Goal: Transaction & Acquisition: Book appointment/travel/reservation

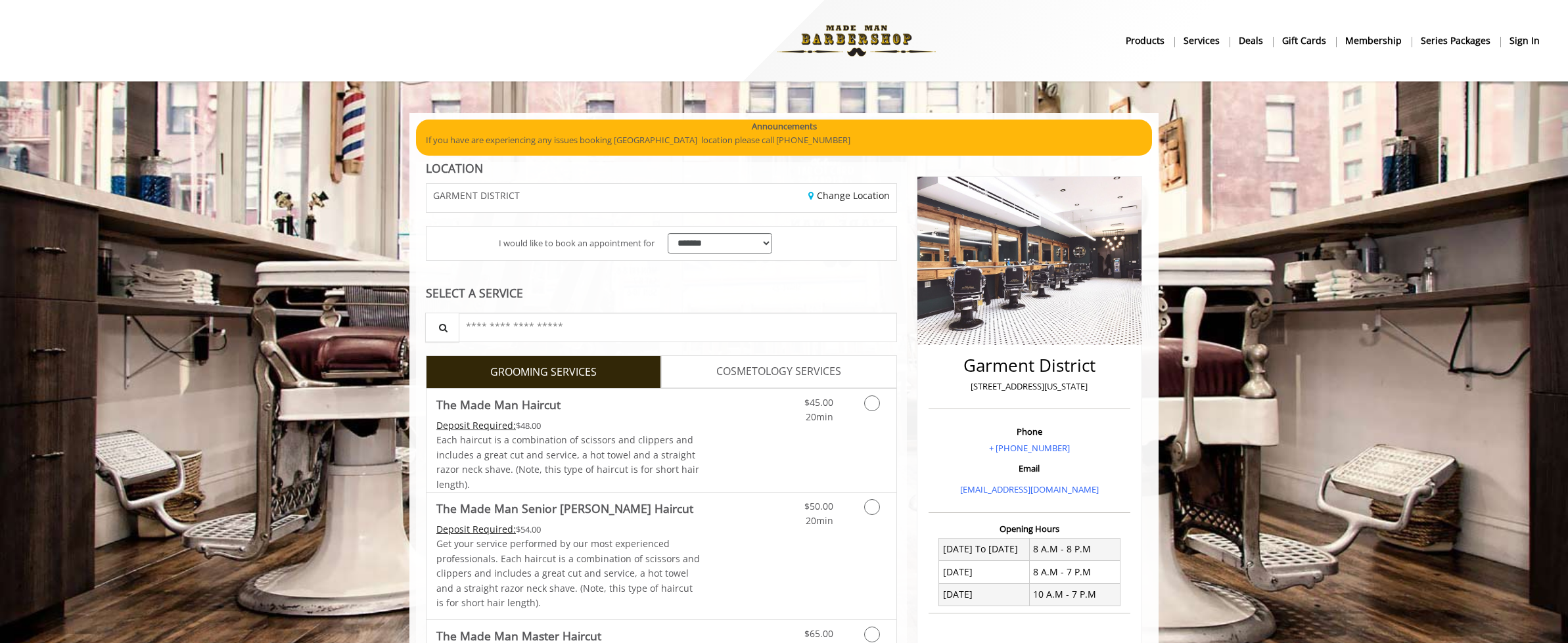
click at [668, 212] on div "Change Location" at bounding box center [783, 198] width 245 height 28
click at [690, 254] on select "**********" at bounding box center [720, 243] width 105 height 20
click at [668, 248] on select "**********" at bounding box center [720, 243] width 105 height 20
click at [554, 342] on input "text" at bounding box center [678, 327] width 439 height 30
click at [873, 411] on icon "Grooming services" at bounding box center [872, 403] width 16 height 16
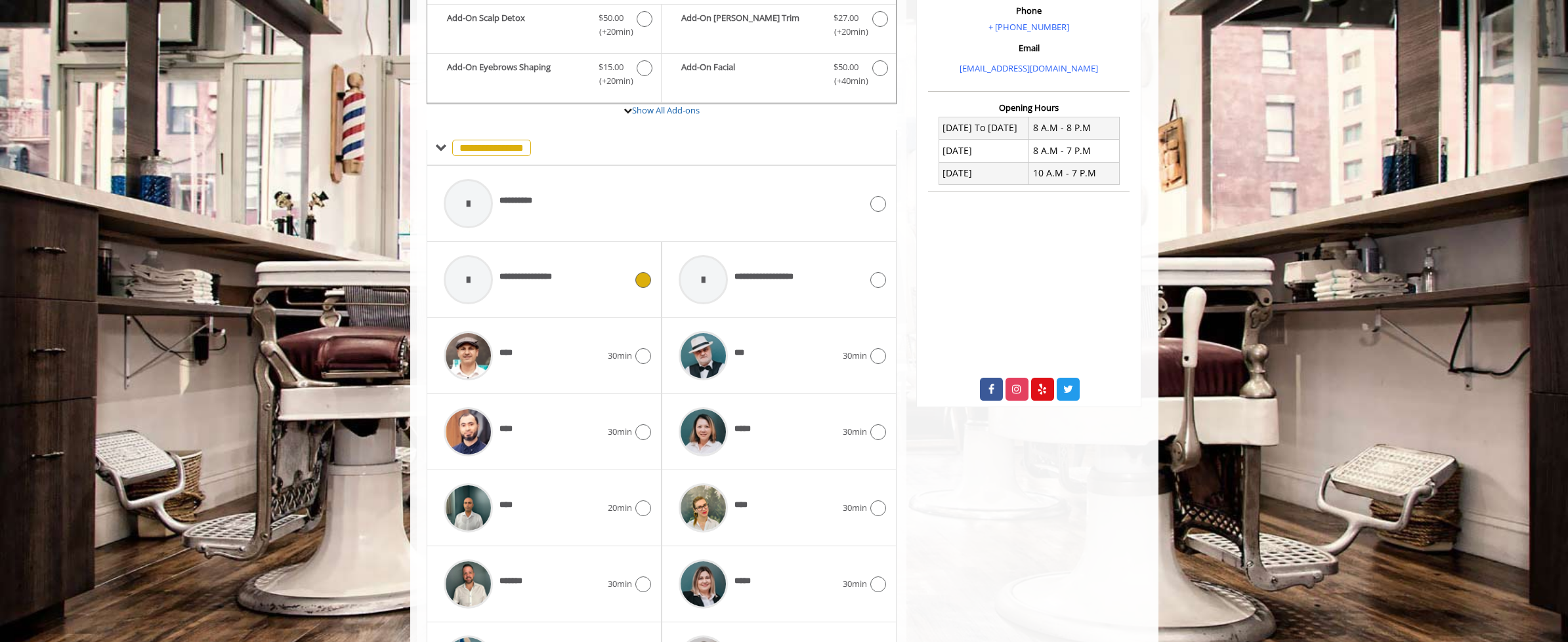
scroll to position [437, 0]
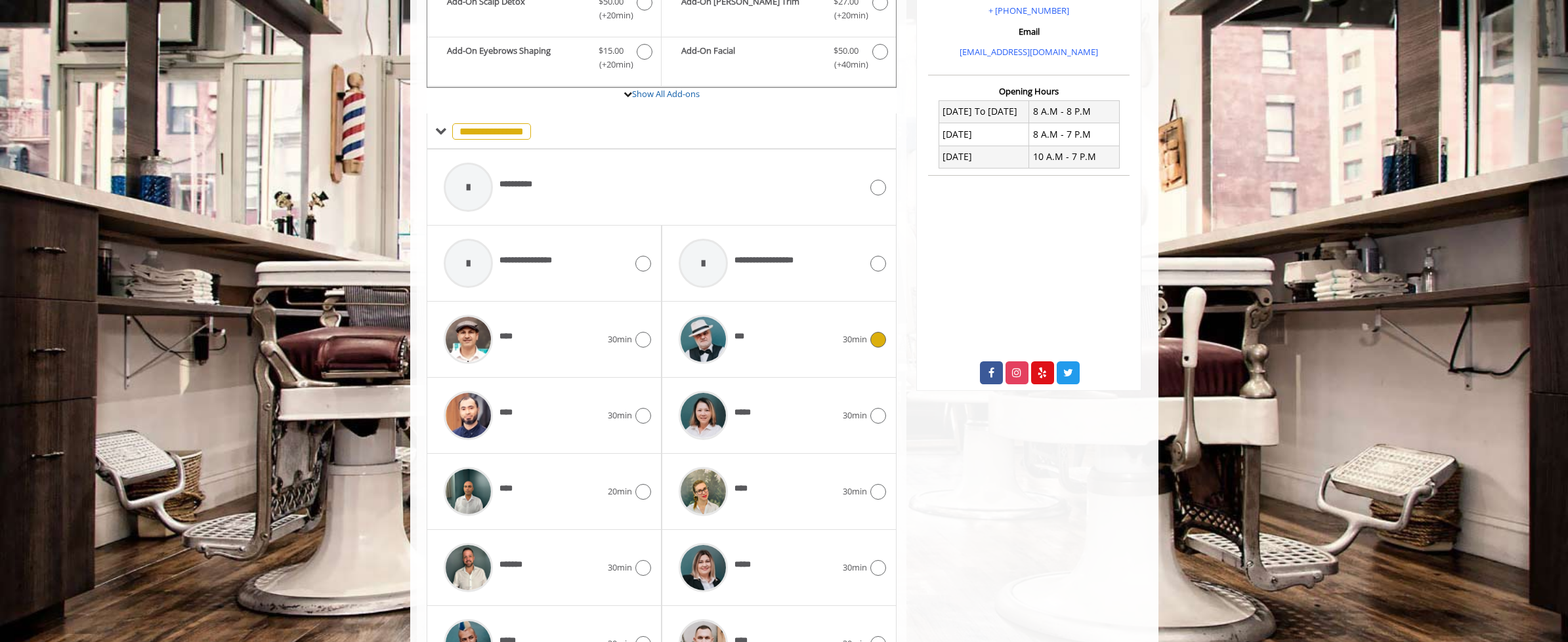
click at [880, 348] on icon at bounding box center [877, 340] width 16 height 16
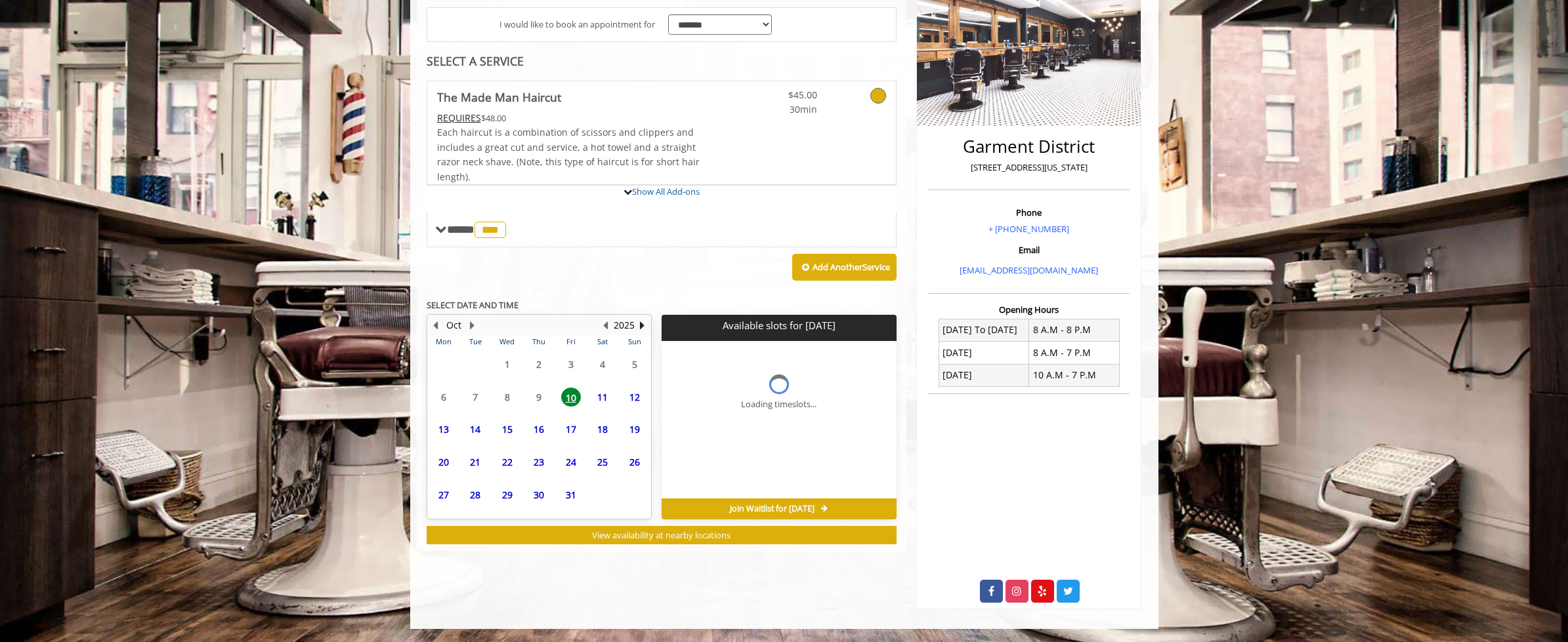
scroll to position [354, 0]
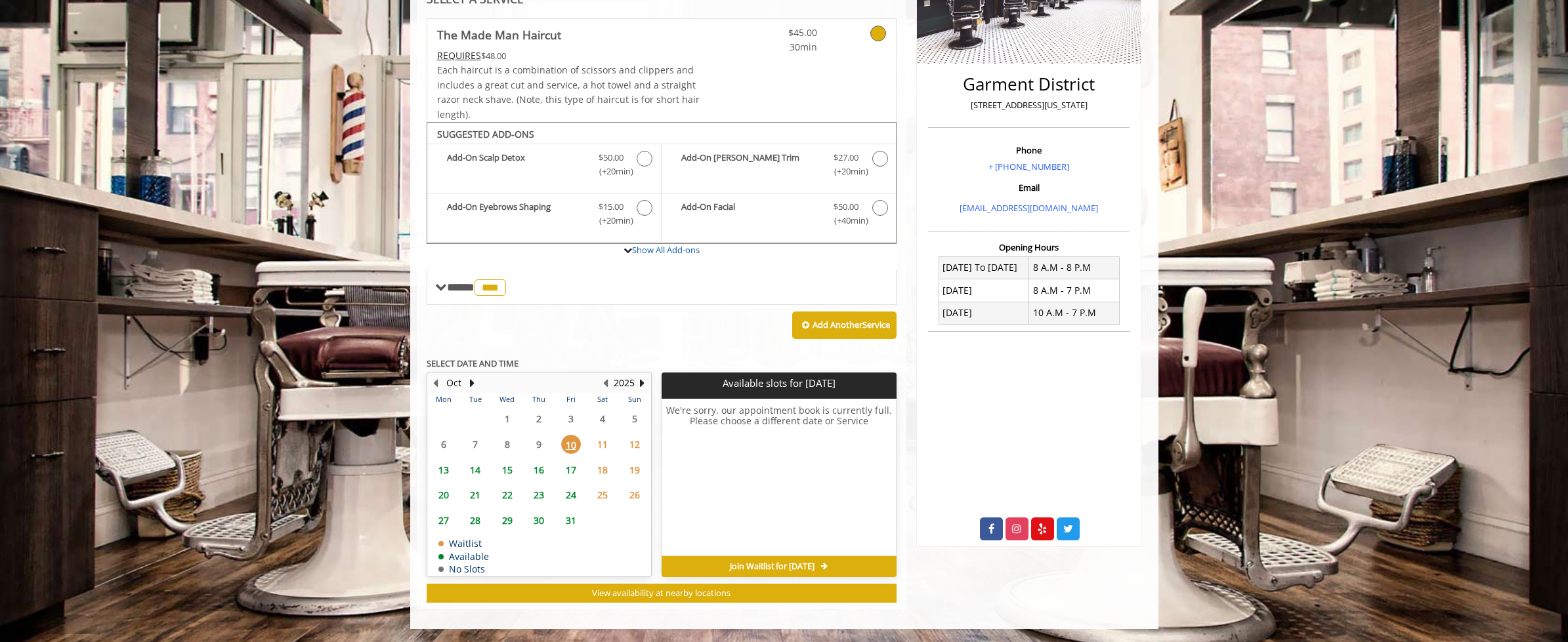
click at [448, 466] on span "13" at bounding box center [444, 470] width 20 height 19
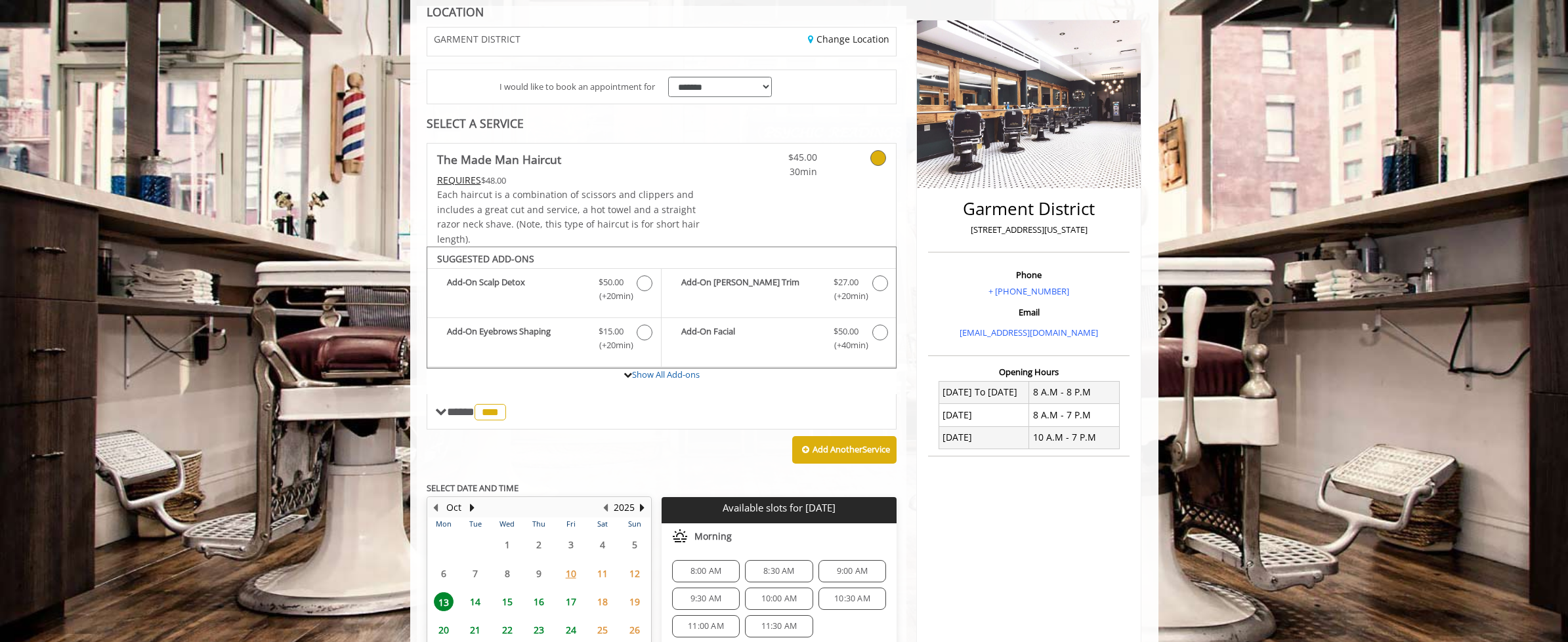
scroll to position [138, 0]
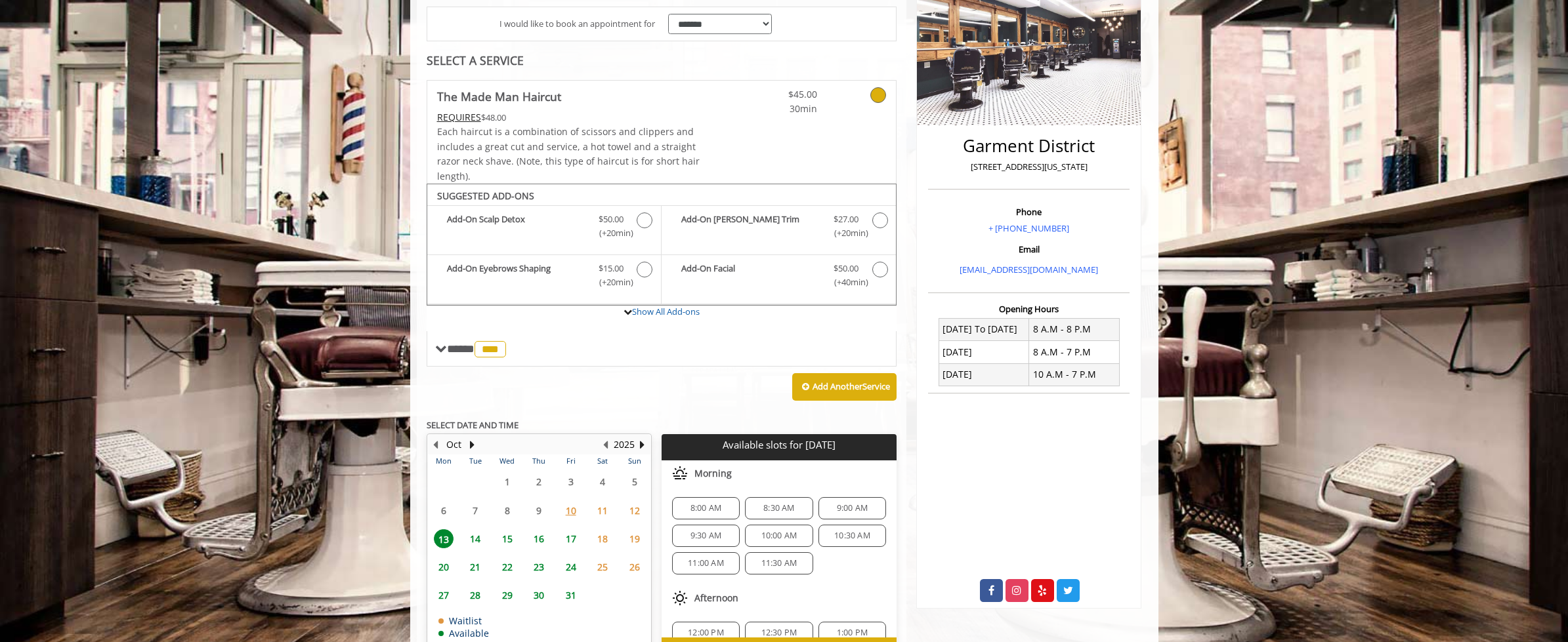
click at [772, 513] on span "8:30 AM" at bounding box center [778, 508] width 31 height 11
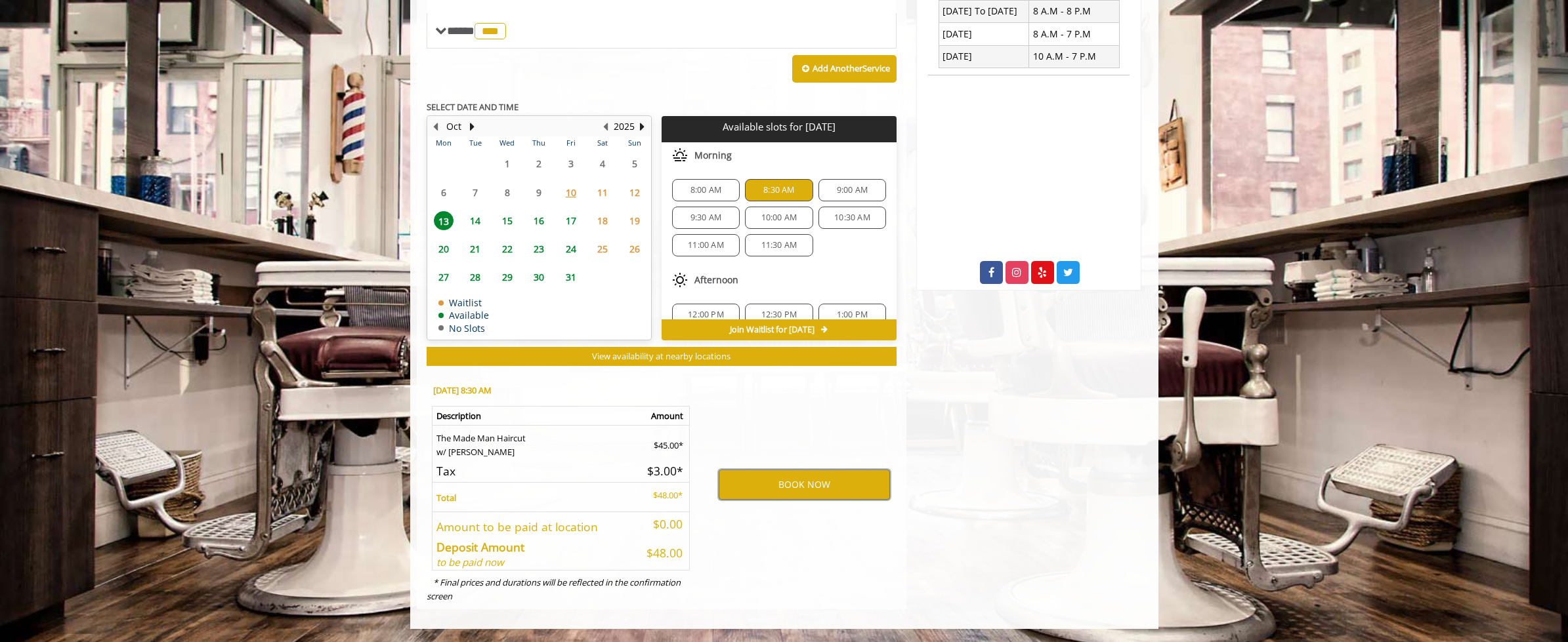
scroll to position [651, 0]
click at [756, 477] on button "BOOK NOW" at bounding box center [804, 485] width 171 height 30
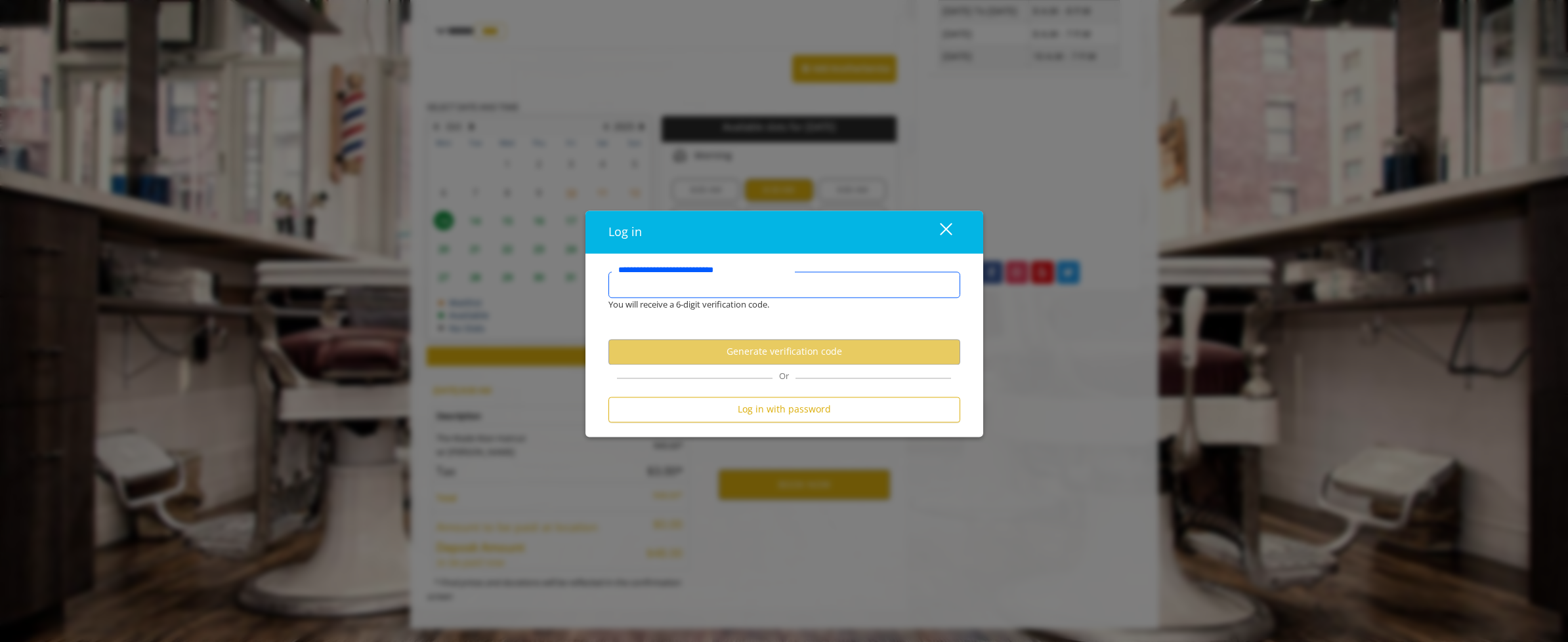
click at [729, 281] on input "**********" at bounding box center [784, 284] width 352 height 26
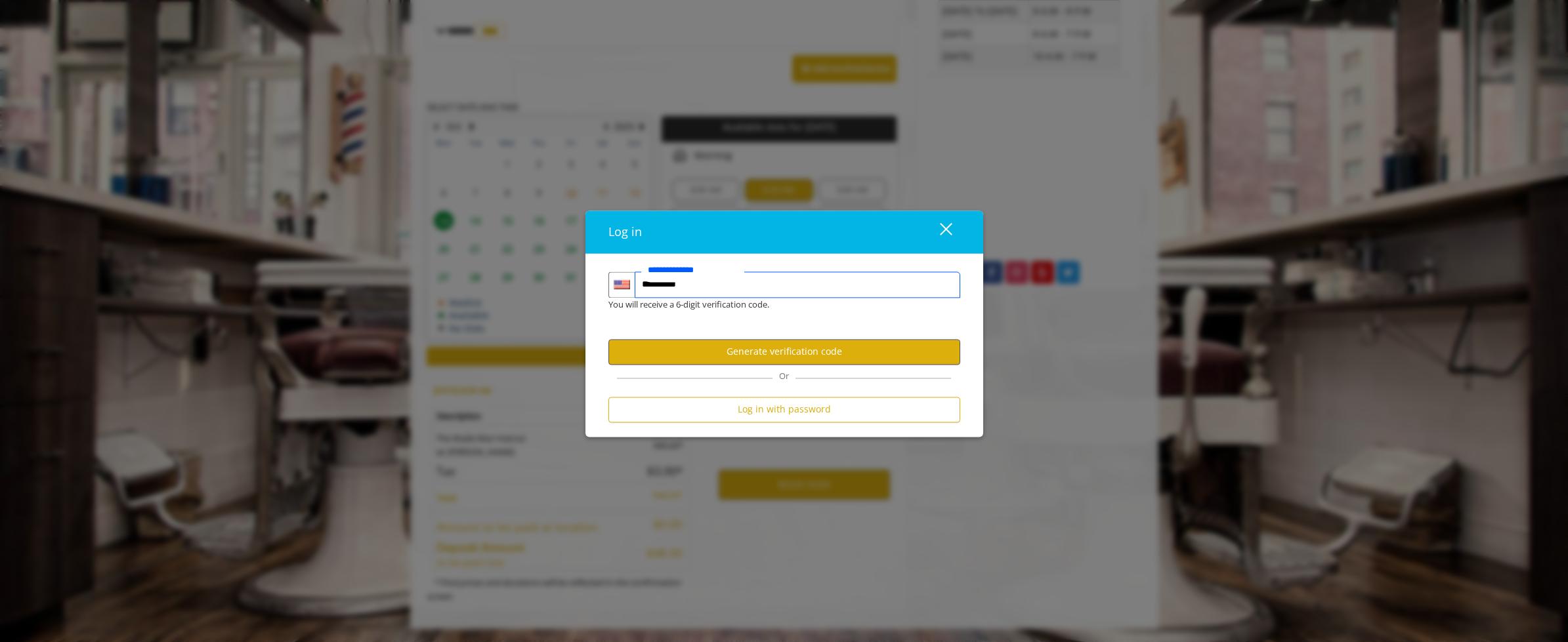
type input "**********"
click at [734, 349] on button "Generate verification code" at bounding box center [784, 352] width 352 height 26
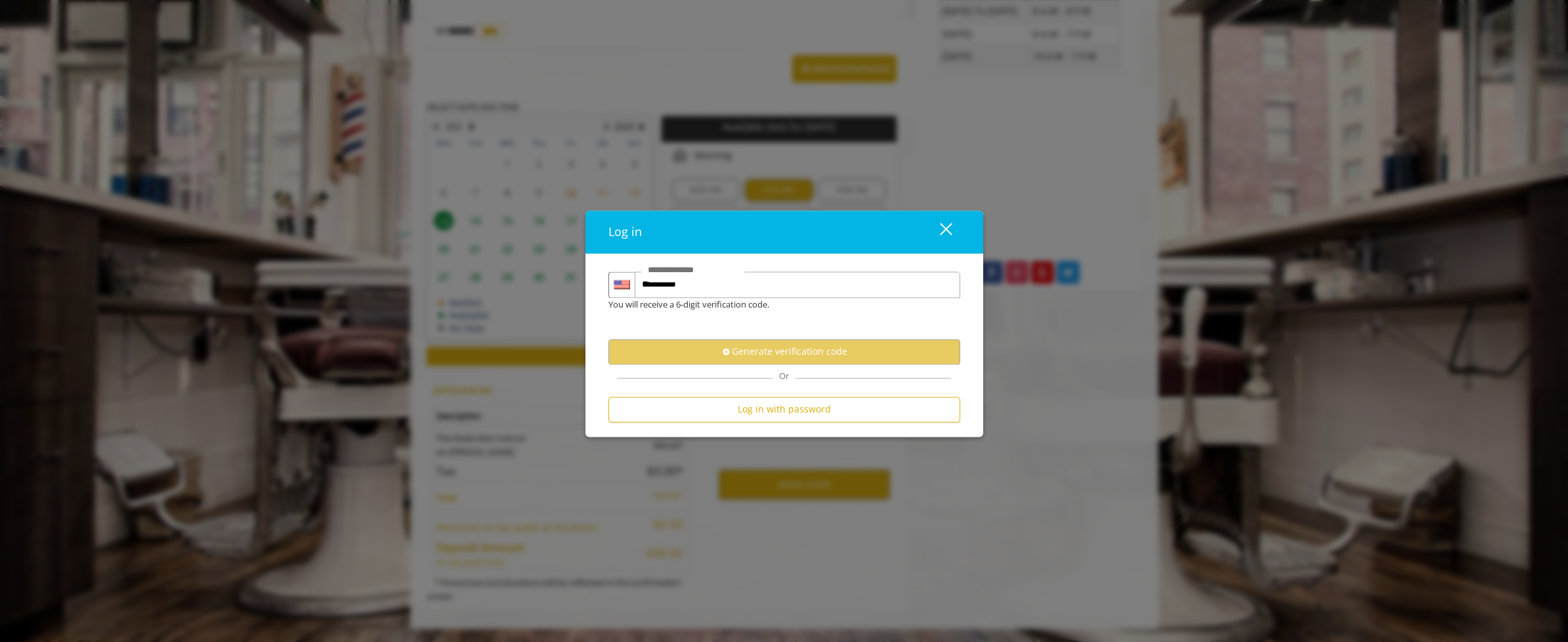
scroll to position [0, 0]
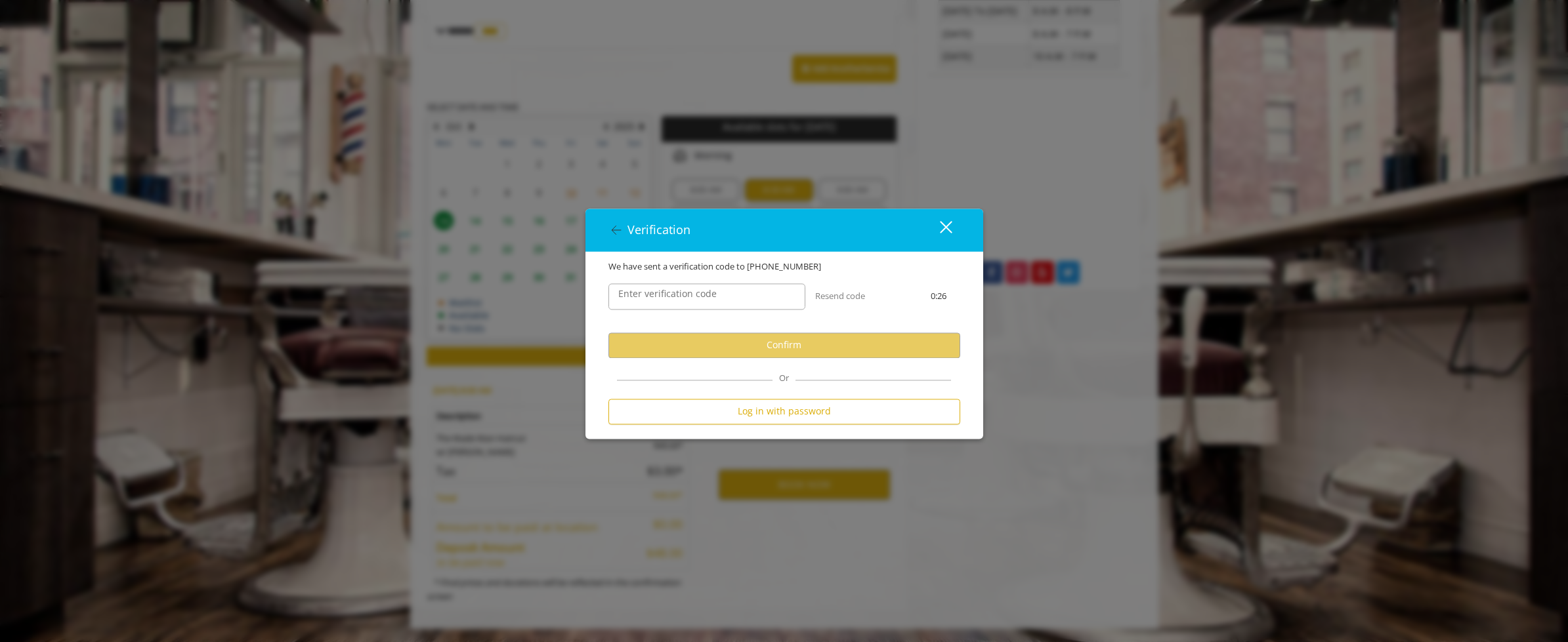
click at [660, 296] on label "Enter verification code" at bounding box center [667, 293] width 111 height 14
click at [660, 296] on input "Enter verification code" at bounding box center [706, 296] width 197 height 26
type input "******"
click at [720, 343] on button "Confirm" at bounding box center [784, 346] width 352 height 26
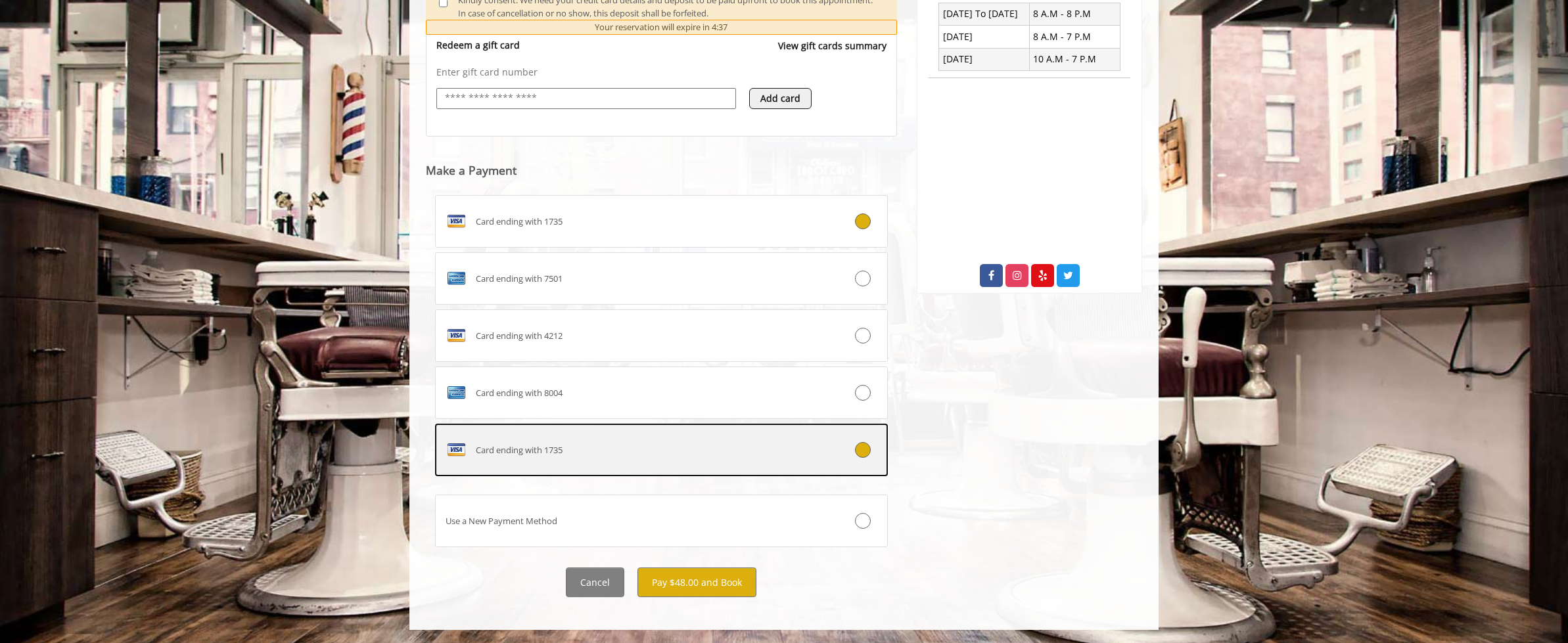
scroll to position [663, 0]
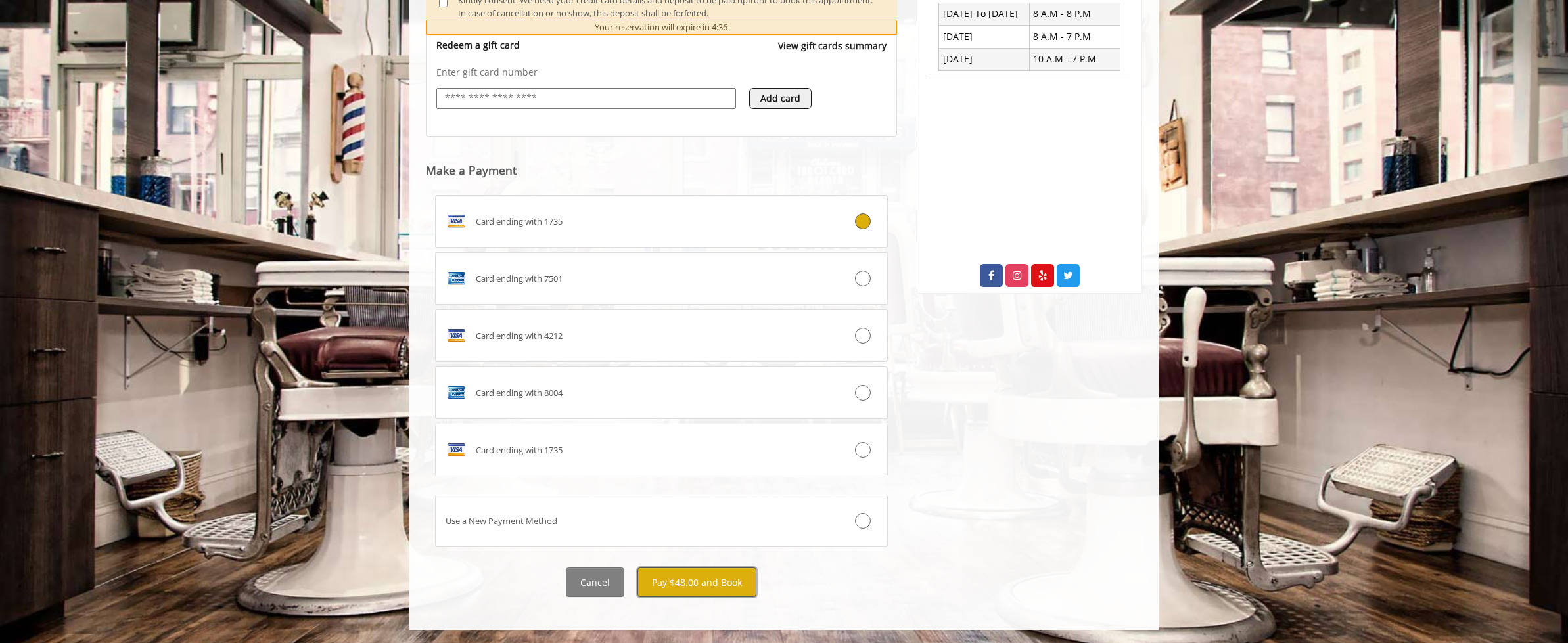
click at [673, 585] on button "Pay $48.00 and Book" at bounding box center [697, 582] width 119 height 30
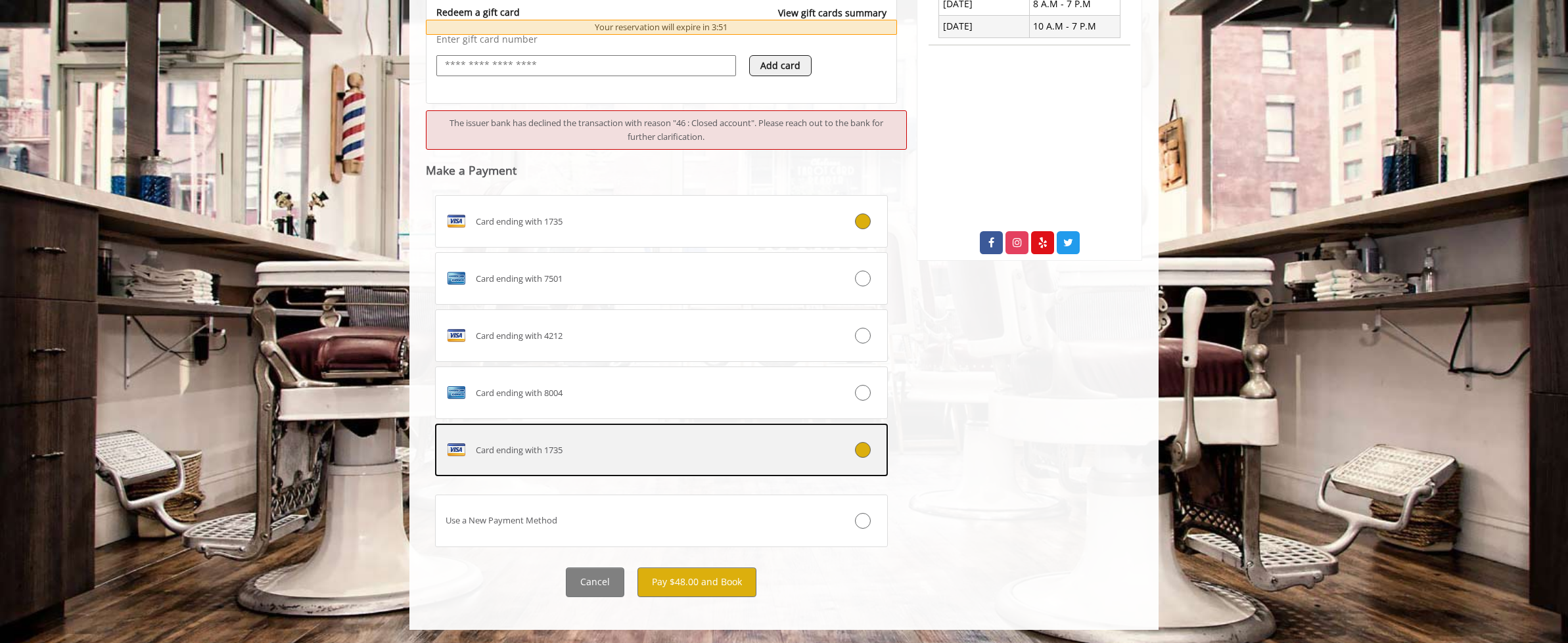
scroll to position [663, 0]
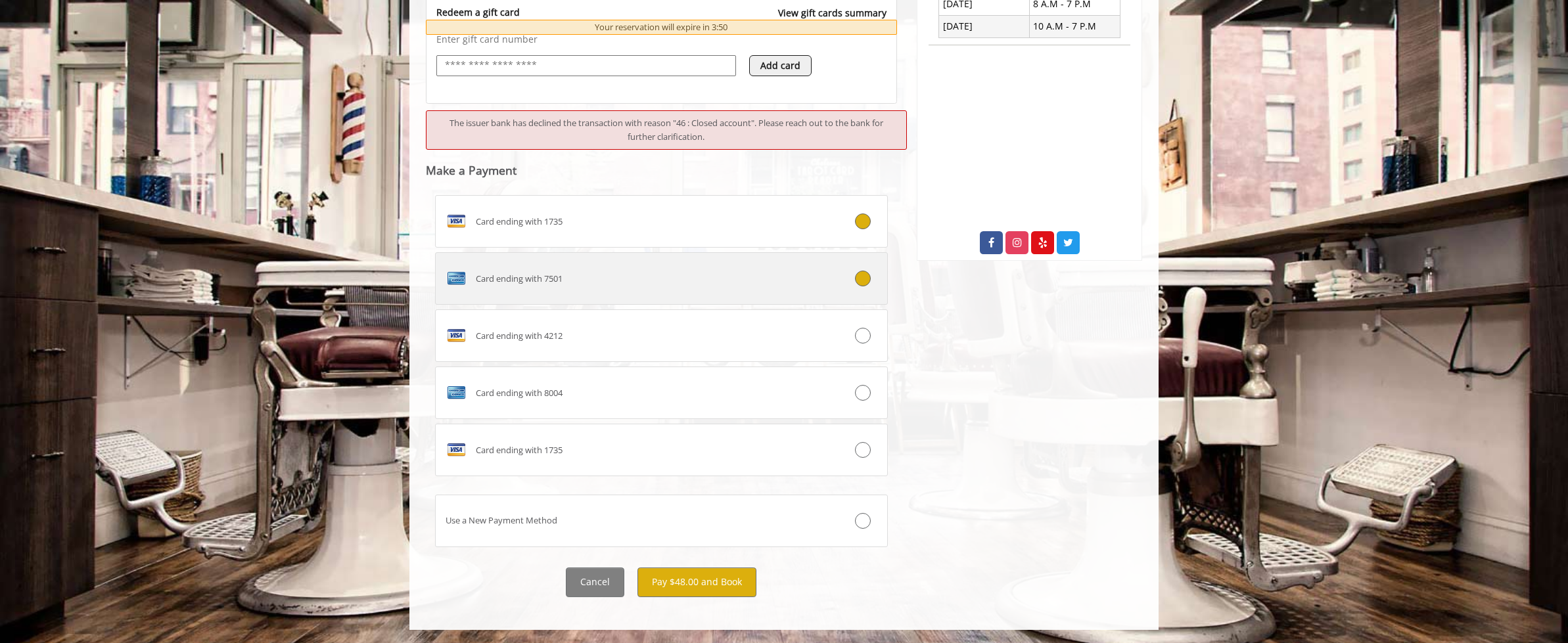
click at [862, 286] on icon at bounding box center [863, 278] width 16 height 16
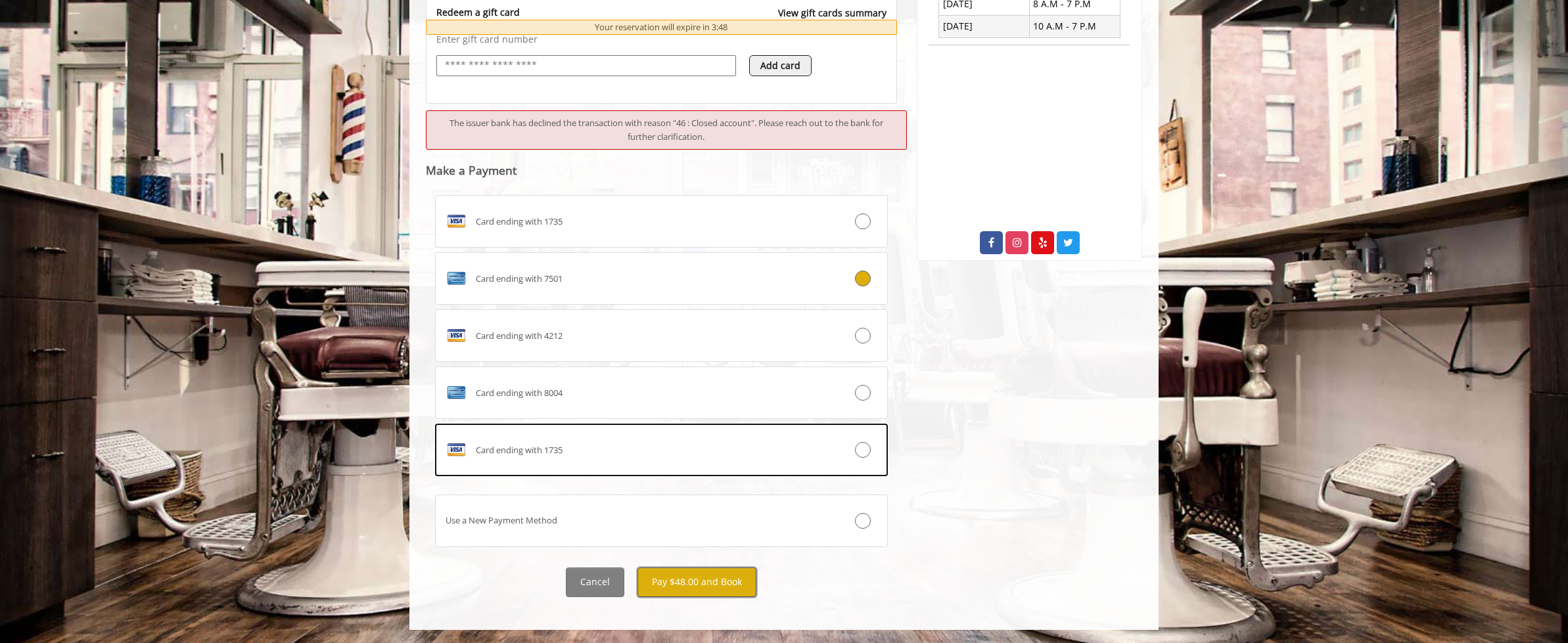
click at [668, 583] on button "Pay $48.00 and Book" at bounding box center [697, 582] width 119 height 30
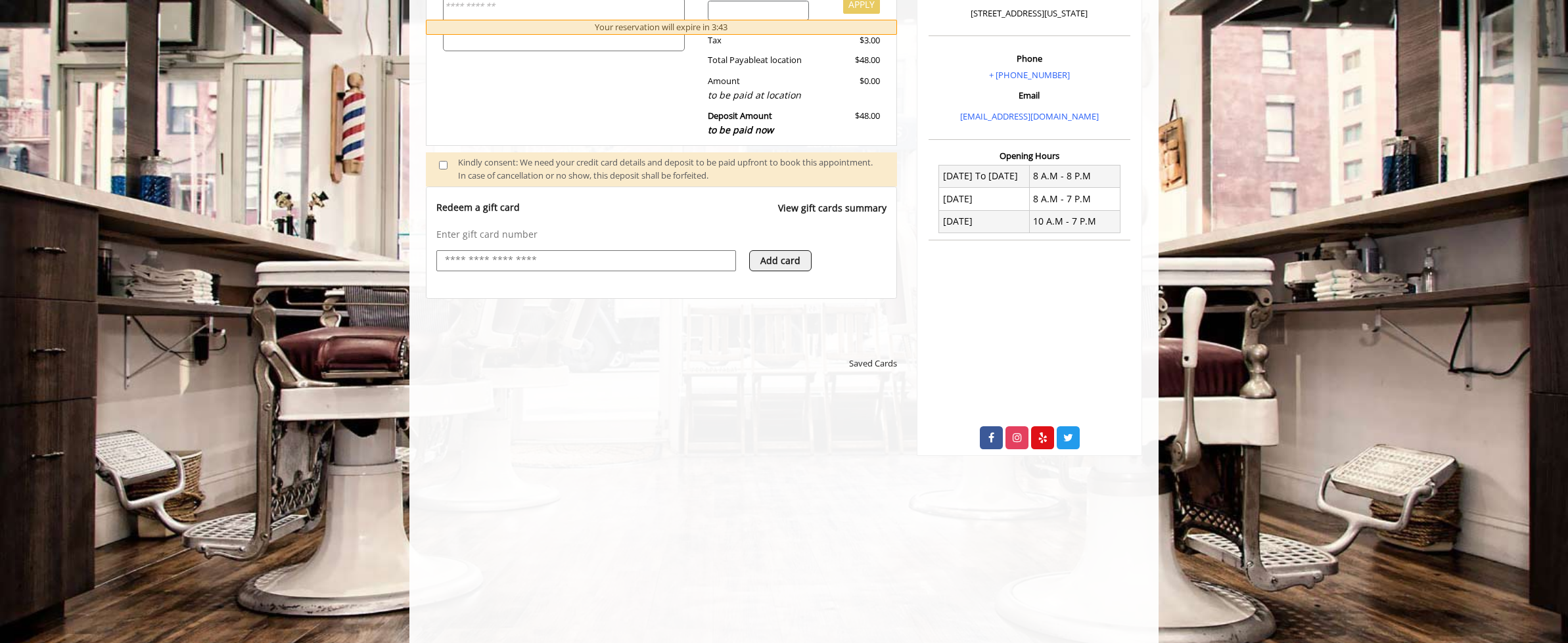
scroll to position [357, 0]
